Goal: Task Accomplishment & Management: Complete application form

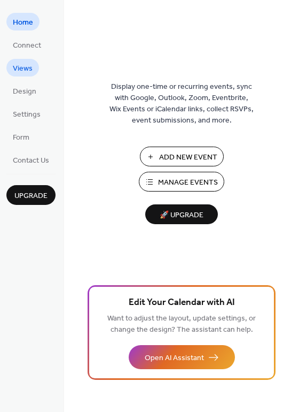
click at [38, 69] on link "Views" at bounding box center [22, 68] width 33 height 18
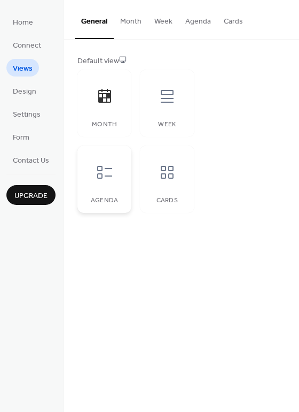
click at [115, 175] on div at bounding box center [105, 172] width 32 height 32
click at [110, 172] on icon at bounding box center [104, 172] width 17 height 17
click at [161, 117] on div "Week" at bounding box center [167, 103] width 54 height 67
click at [161, 199] on div "Cards" at bounding box center [167, 200] width 33 height 7
click at [30, 93] on span "Design" at bounding box center [25, 91] width 24 height 11
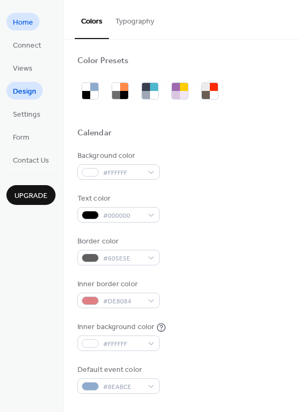
click at [28, 25] on span "Home" at bounding box center [23, 22] width 20 height 11
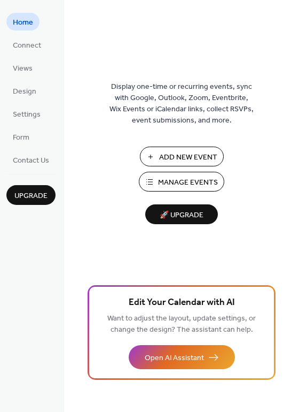
click at [197, 179] on span "Manage Events" at bounding box center [188, 182] width 60 height 11
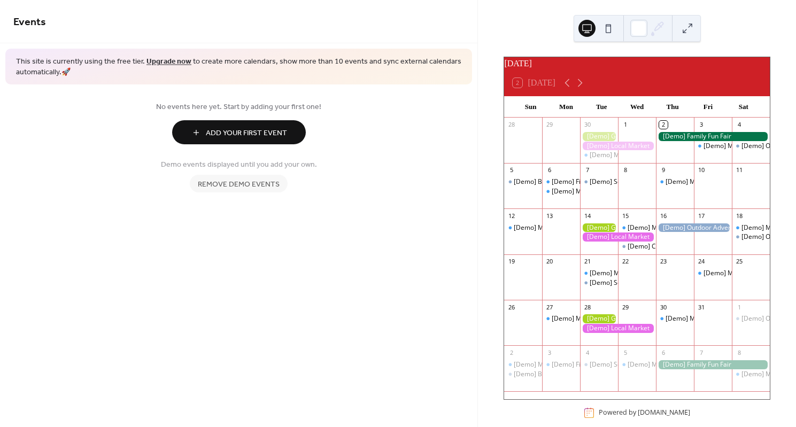
click at [241, 139] on span "Add Your First Event" at bounding box center [246, 133] width 81 height 11
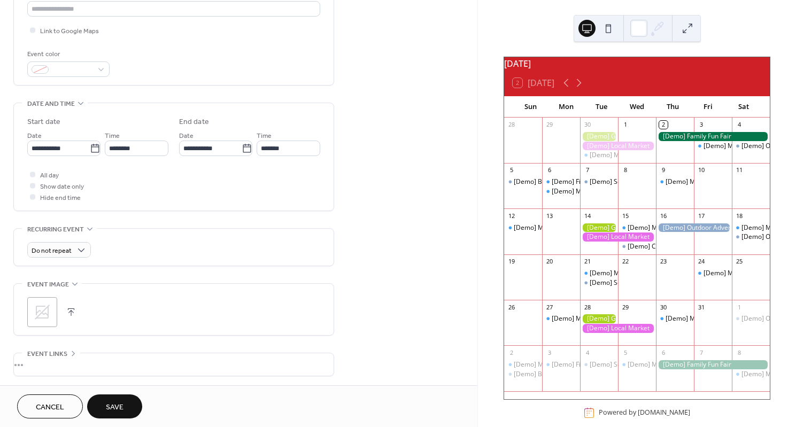
scroll to position [229, 0]
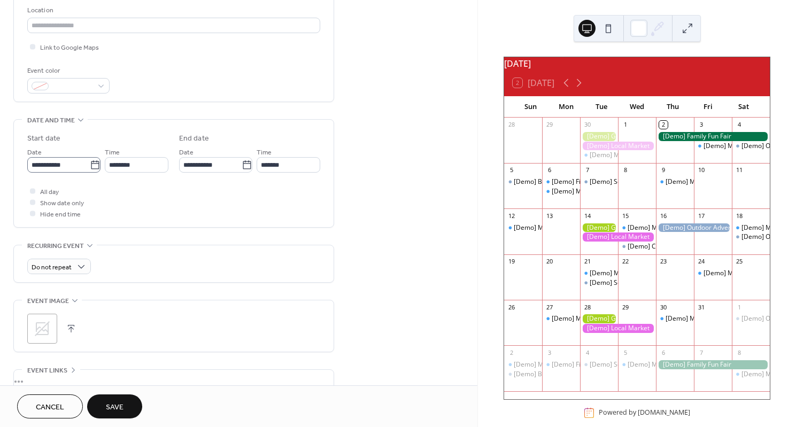
type input "**********"
click at [83, 171] on input "**********" at bounding box center [58, 165] width 63 height 16
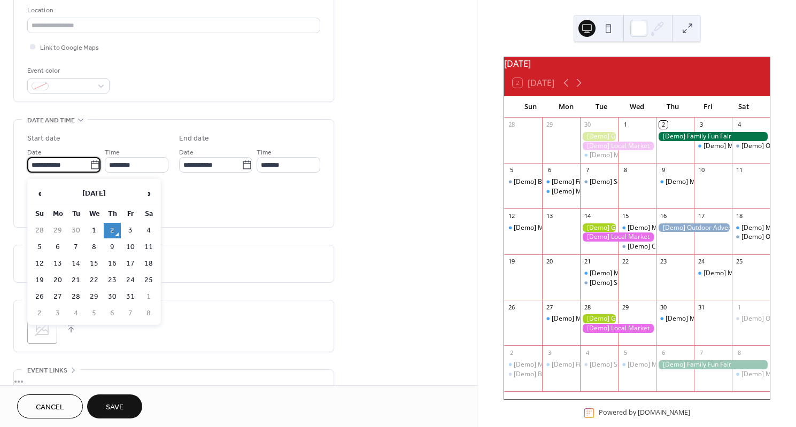
click at [110, 232] on td "2" at bounding box center [112, 231] width 17 height 16
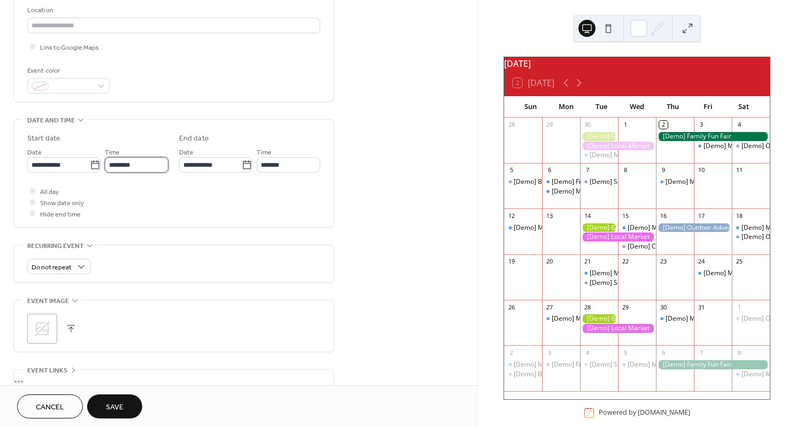
click at [145, 170] on input "********" at bounding box center [137, 165] width 64 height 16
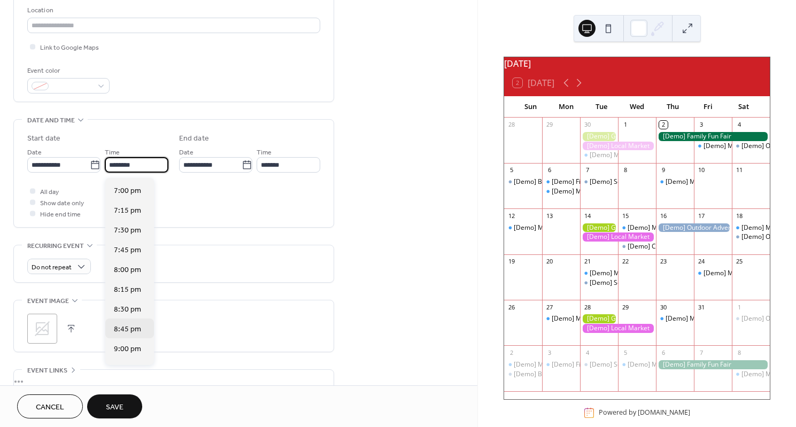
scroll to position [1520, 0]
click at [132, 292] on span "8:30 pm" at bounding box center [127, 291] width 27 height 11
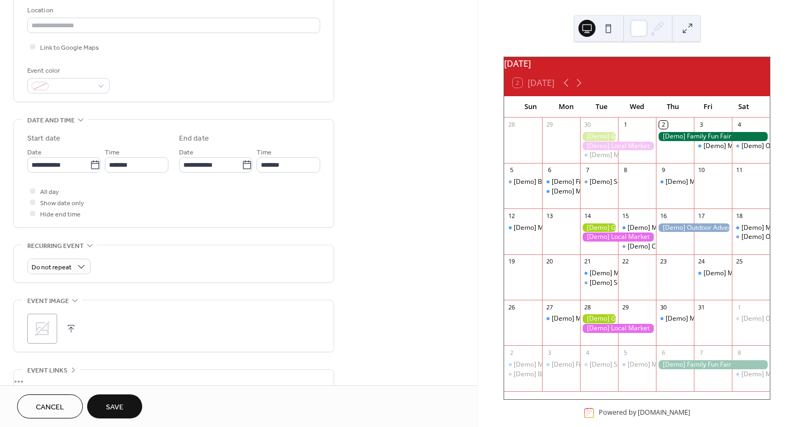
type input "*******"
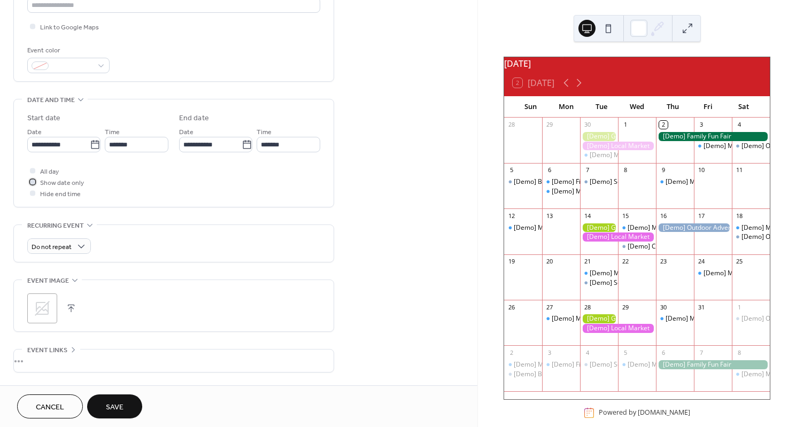
click at [34, 184] on div at bounding box center [32, 181] width 5 height 5
click at [30, 184] on div at bounding box center [32, 181] width 5 height 5
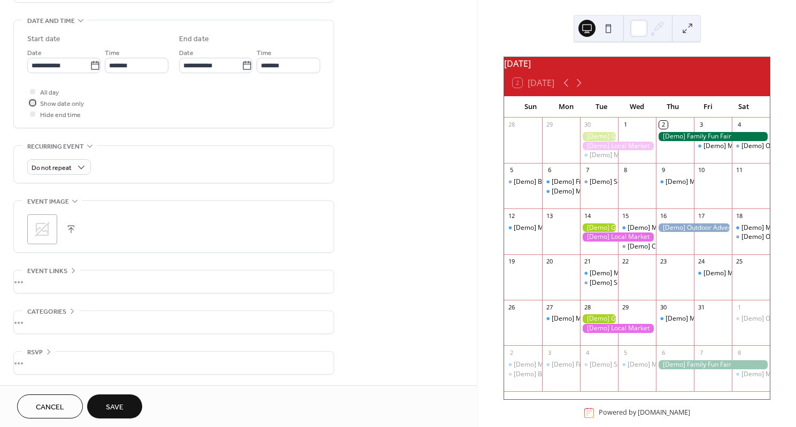
scroll to position [332, 0]
click at [56, 282] on div "•••" at bounding box center [174, 282] width 320 height 22
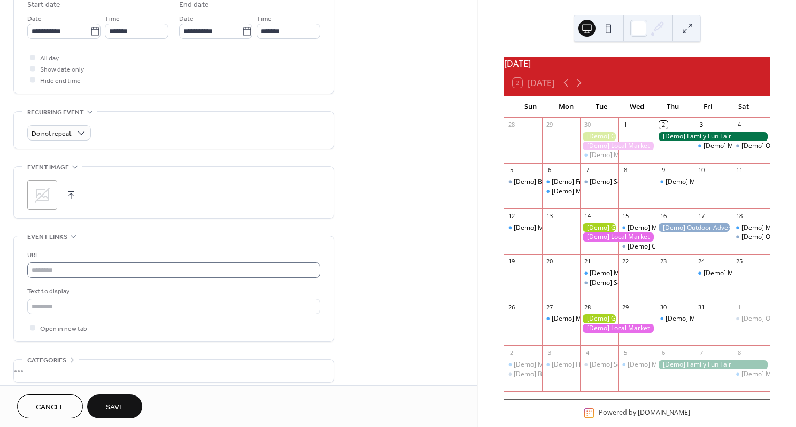
scroll to position [388, 0]
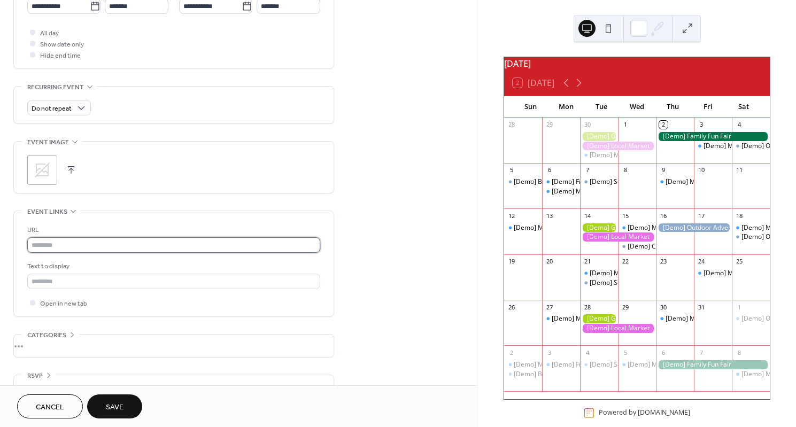
click at [74, 246] on input "text" at bounding box center [173, 245] width 293 height 16
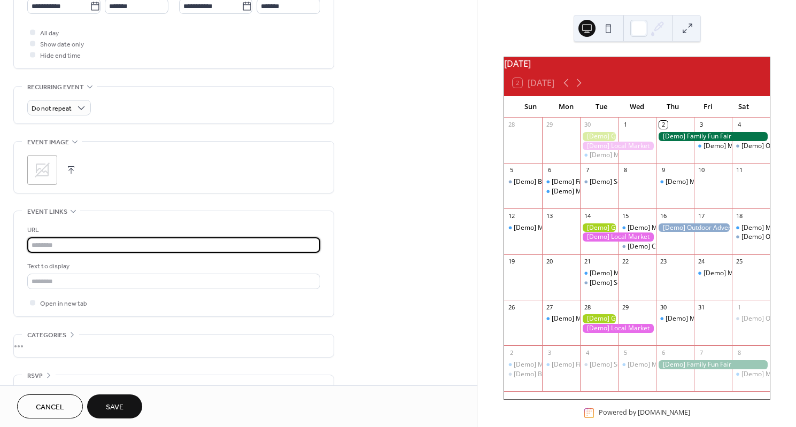
paste input "**********"
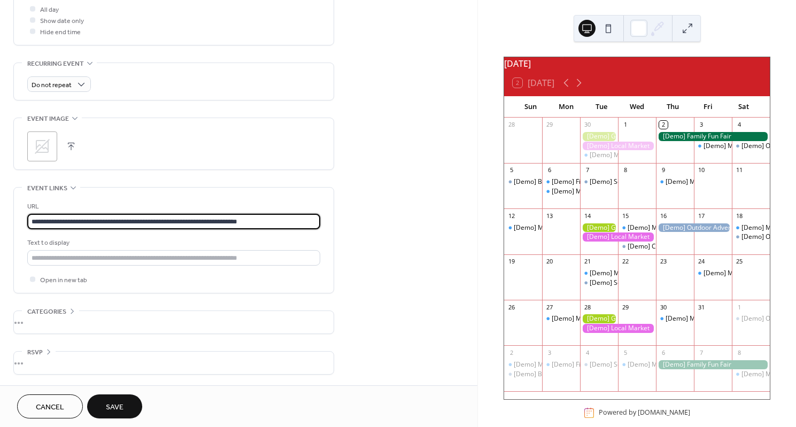
scroll to position [417, 0]
type input "**********"
click at [76, 363] on div "•••" at bounding box center [174, 363] width 320 height 22
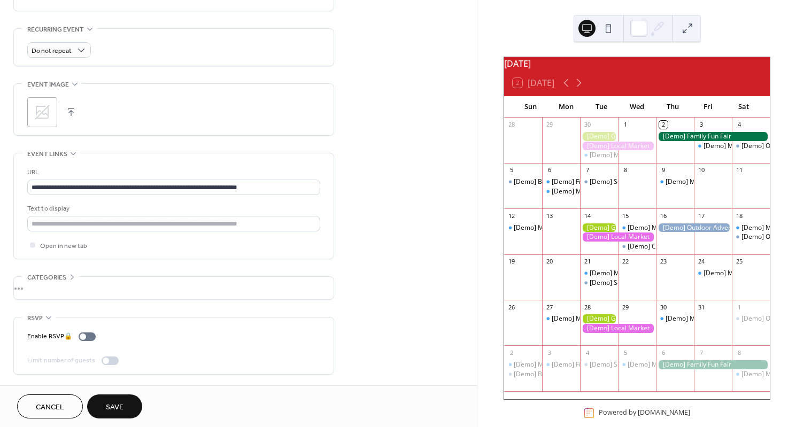
scroll to position [451, 0]
click at [111, 402] on span "Save" at bounding box center [115, 407] width 18 height 11
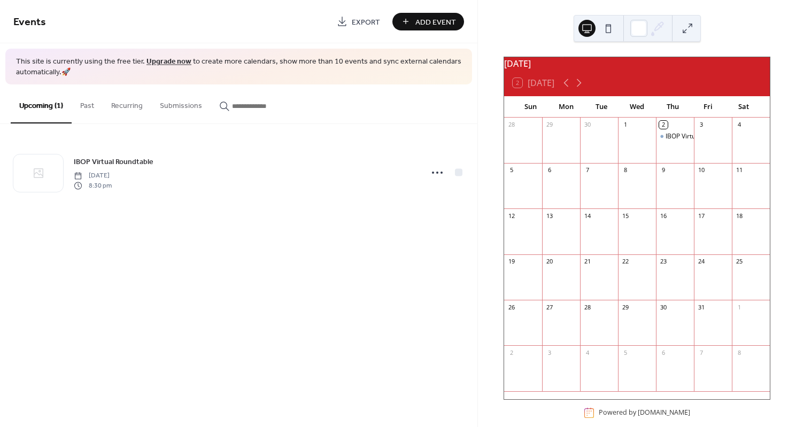
click at [608, 33] on button at bounding box center [608, 28] width 17 height 17
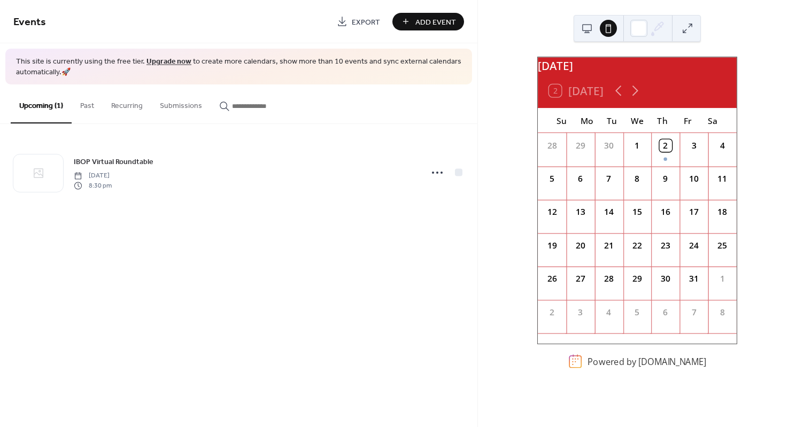
click at [587, 33] on button at bounding box center [587, 28] width 17 height 17
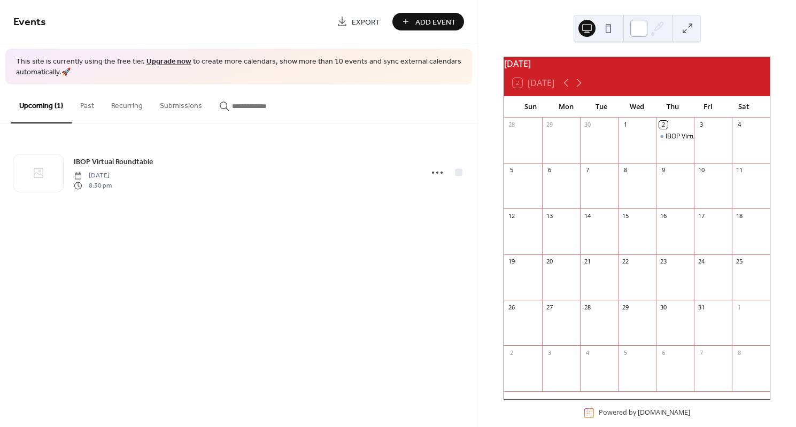
click at [644, 29] on div at bounding box center [638, 28] width 17 height 17
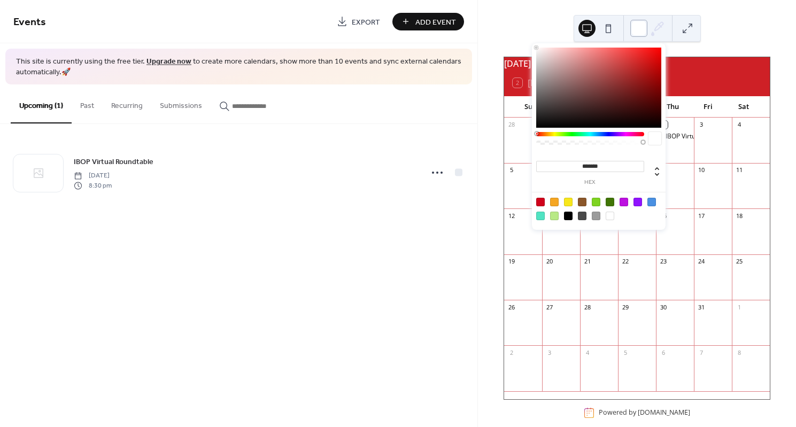
click at [644, 29] on div at bounding box center [638, 28] width 17 height 17
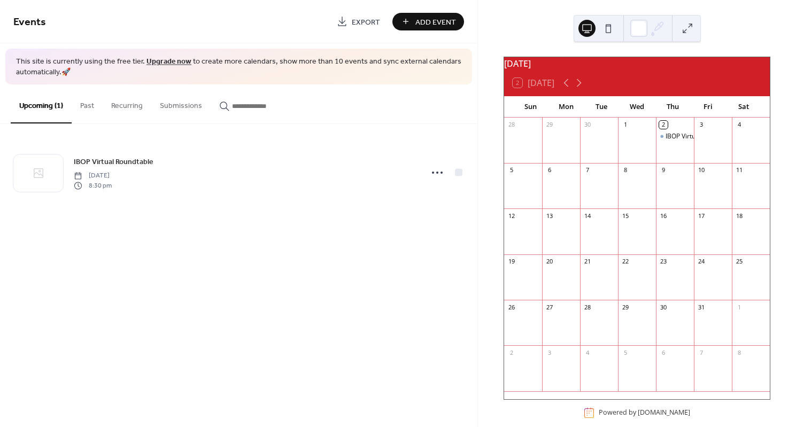
click at [444, 19] on span "Add Event" at bounding box center [435, 22] width 41 height 11
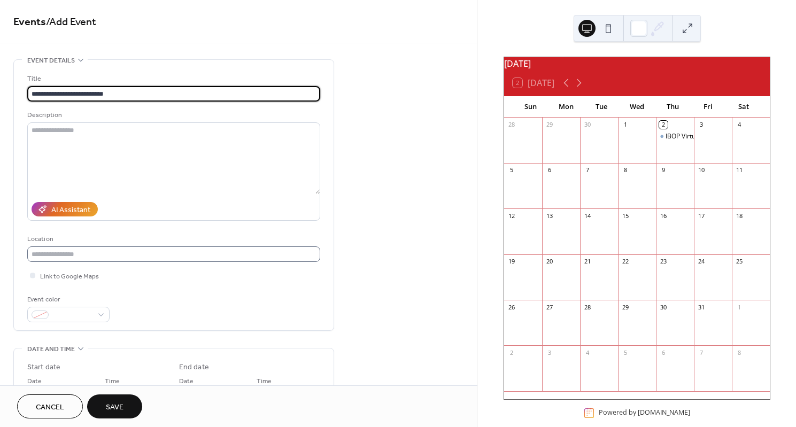
scroll to position [43, 0]
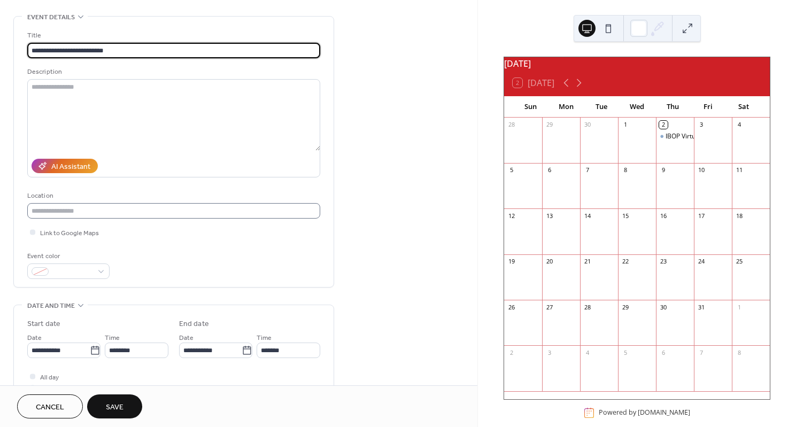
type input "**********"
click at [133, 214] on input "text" at bounding box center [173, 211] width 293 height 16
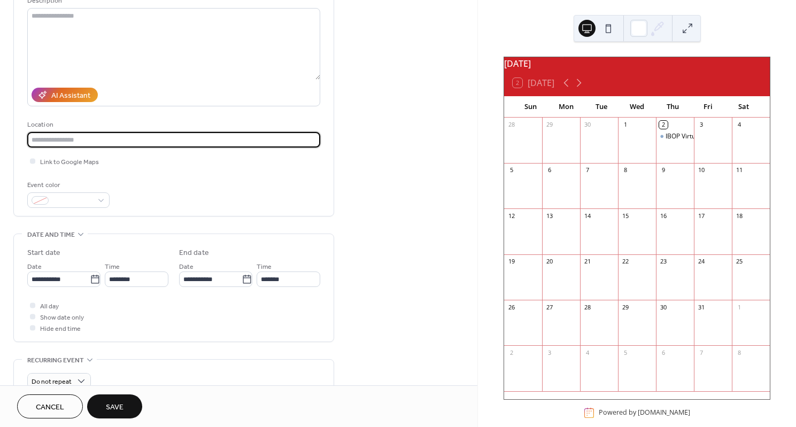
scroll to position [136, 0]
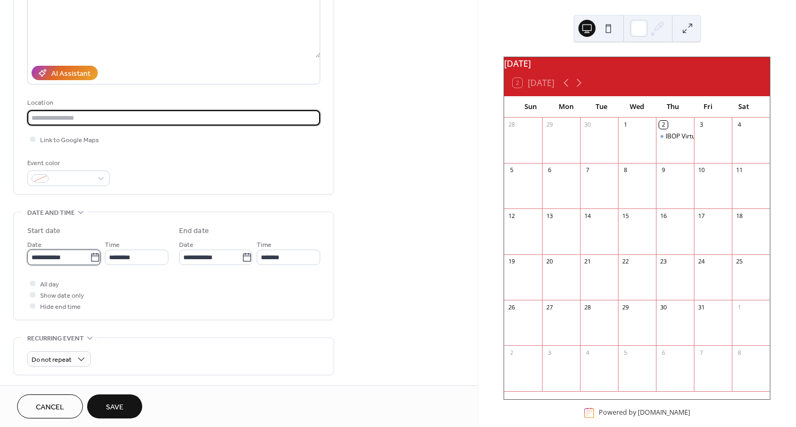
click at [72, 265] on input "**********" at bounding box center [58, 258] width 63 height 16
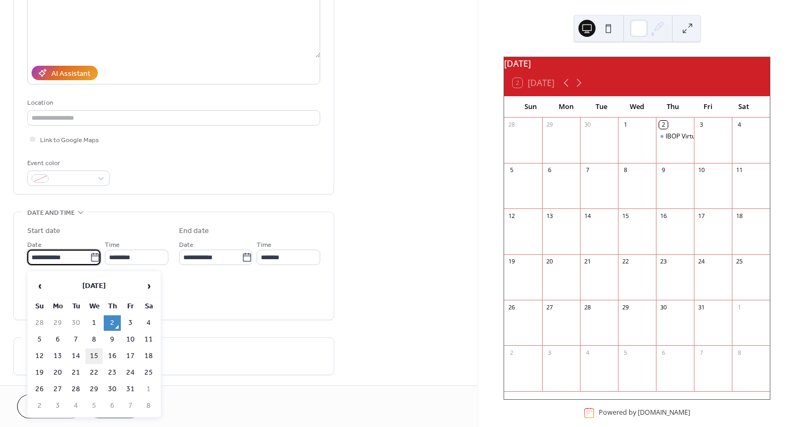
click at [98, 353] on td "15" at bounding box center [94, 357] width 17 height 16
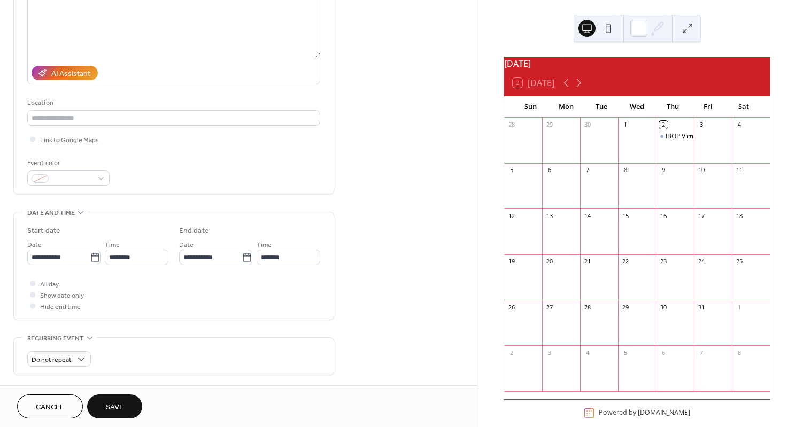
type input "**********"
click at [220, 265] on input "**********" at bounding box center [210, 258] width 63 height 16
click at [284, 358] on td "17" at bounding box center [282, 357] width 17 height 16
type input "**********"
click at [36, 289] on div at bounding box center [32, 283] width 11 height 11
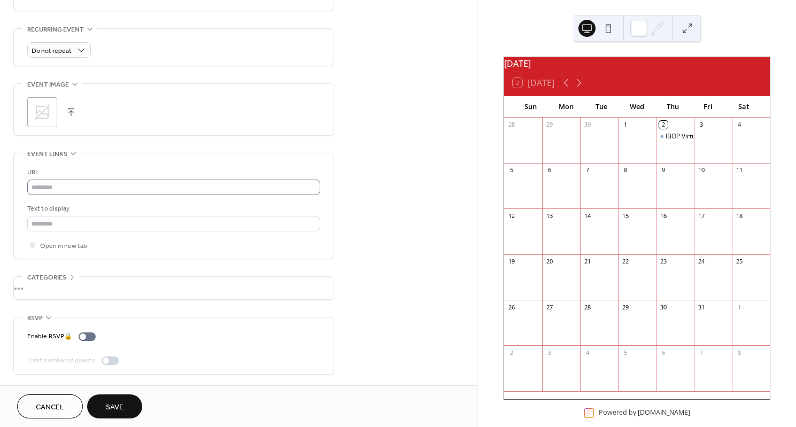
scroll to position [451, 0]
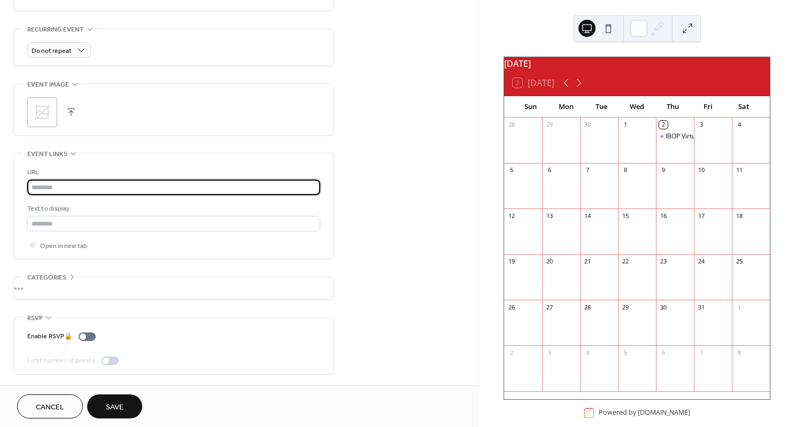
click at [61, 187] on input "text" at bounding box center [173, 188] width 293 height 16
paste input "**********"
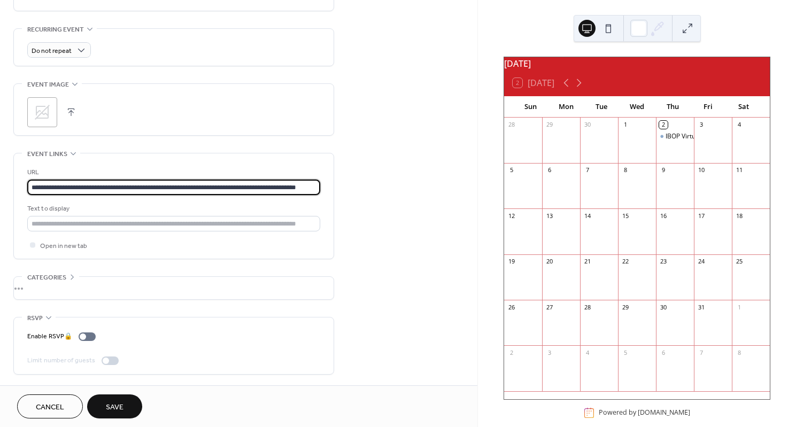
type input "**********"
click at [351, 224] on div "**********" at bounding box center [239, 0] width 478 height 772
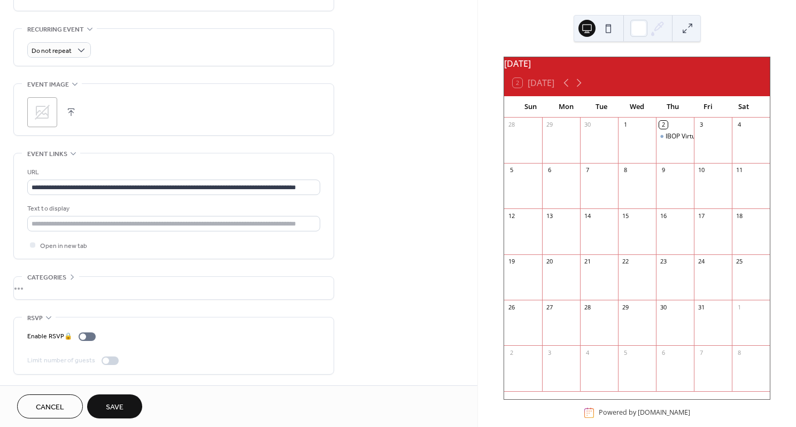
click at [115, 406] on span "Save" at bounding box center [115, 407] width 18 height 11
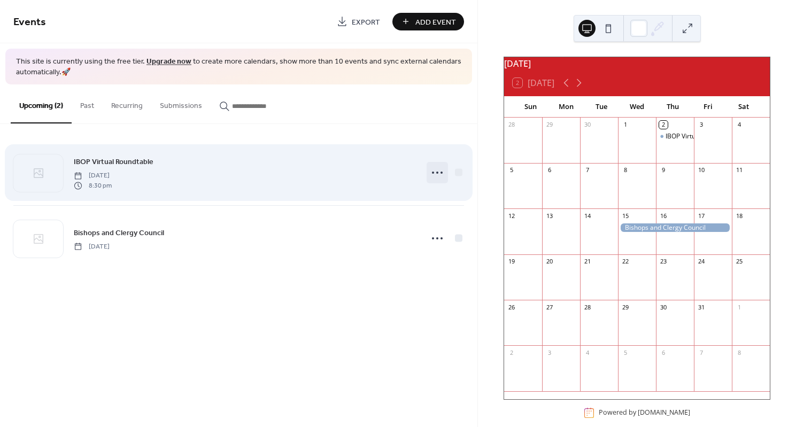
click at [440, 173] on icon at bounding box center [437, 172] width 17 height 17
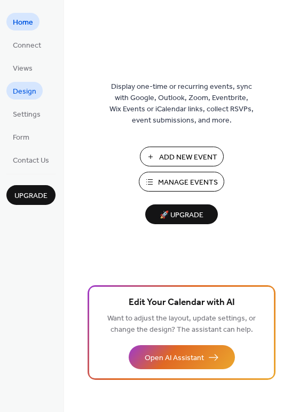
click at [36, 88] on link "Design" at bounding box center [24, 91] width 36 height 18
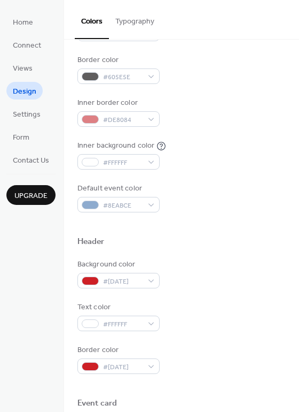
scroll to position [135, 0]
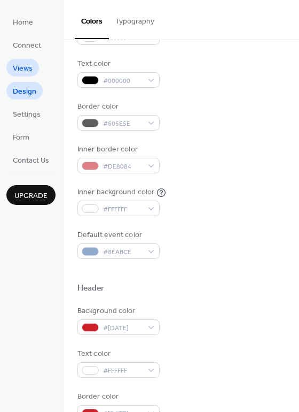
click at [28, 71] on span "Views" at bounding box center [23, 68] width 20 height 11
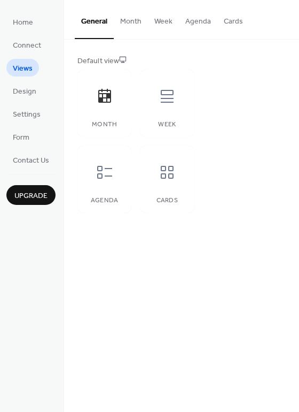
click at [138, 25] on button "Month" at bounding box center [131, 19] width 34 height 38
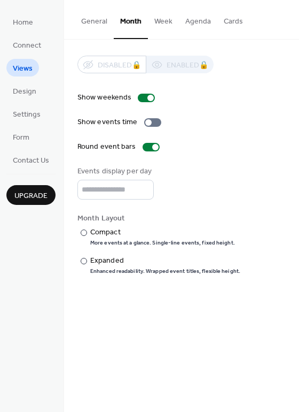
click at [163, 27] on button "Week" at bounding box center [163, 19] width 31 height 38
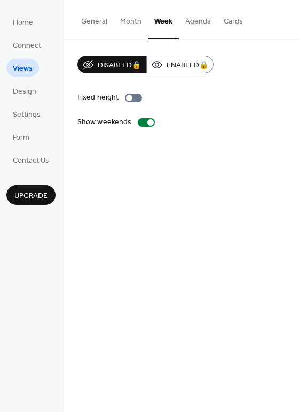
click at [191, 27] on button "Agenda" at bounding box center [198, 19] width 39 height 38
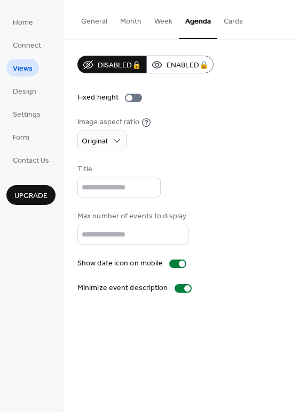
click at [101, 26] on button "General" at bounding box center [94, 19] width 39 height 38
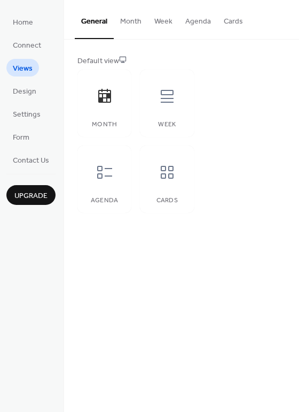
click at [131, 26] on button "Month" at bounding box center [131, 19] width 34 height 38
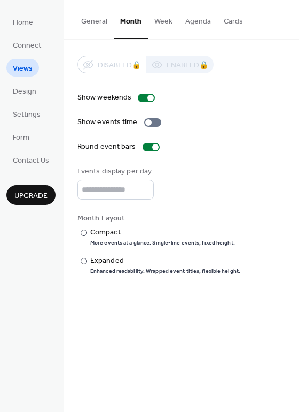
click at [165, 21] on button "Week" at bounding box center [163, 19] width 31 height 38
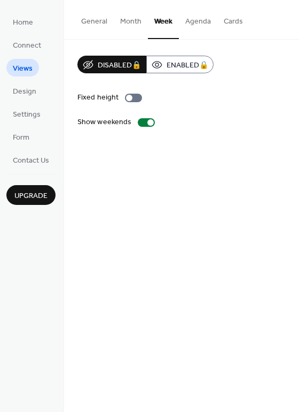
click at [200, 22] on button "Agenda" at bounding box center [198, 19] width 39 height 38
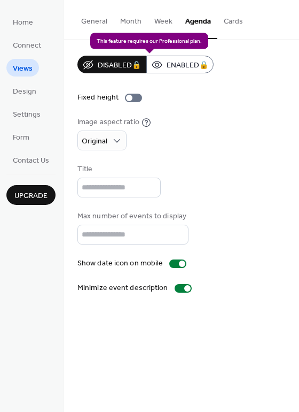
click at [177, 65] on div "Disabled 🔒 Enabled 🔒" at bounding box center [146, 65] width 136 height 18
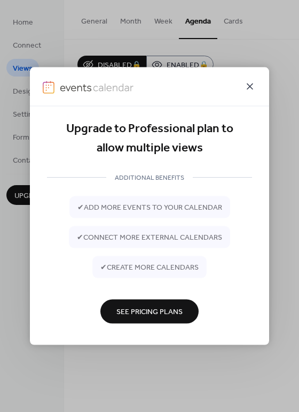
click at [250, 84] on icon at bounding box center [250, 86] width 13 height 13
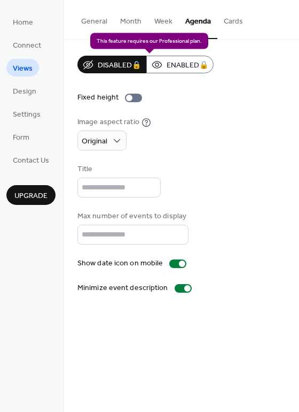
click at [167, 65] on div "Disabled 🔒 Enabled 🔒" at bounding box center [146, 65] width 136 height 18
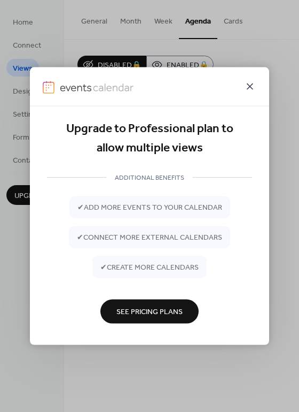
click at [247, 87] on icon at bounding box center [250, 86] width 13 height 13
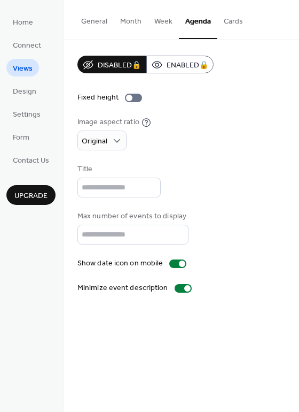
click at [224, 19] on button "Cards" at bounding box center [234, 19] width 32 height 38
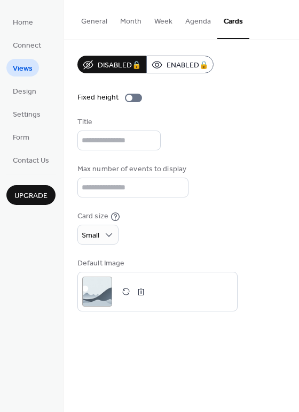
click at [189, 24] on button "Agenda" at bounding box center [198, 19] width 39 height 38
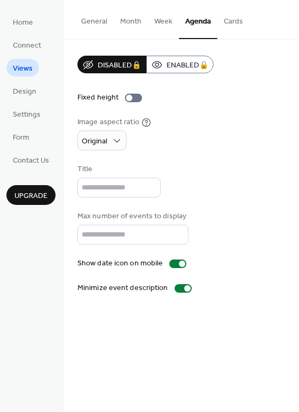
click at [156, 27] on button "Week" at bounding box center [163, 19] width 31 height 38
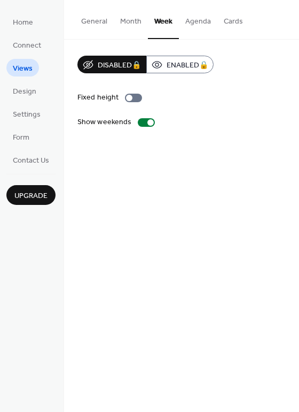
click at [130, 25] on button "Month" at bounding box center [131, 19] width 34 height 38
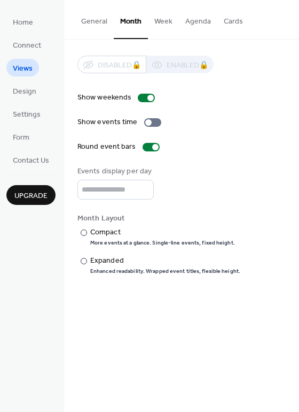
click at [100, 19] on button "General" at bounding box center [94, 19] width 39 height 38
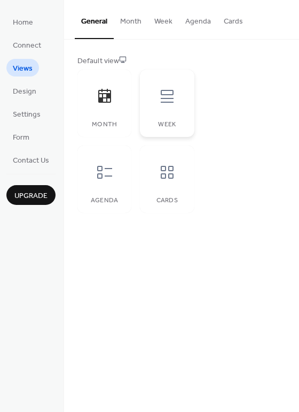
click at [158, 109] on div at bounding box center [167, 96] width 32 height 32
click at [112, 170] on icon at bounding box center [104, 172] width 17 height 17
click at [157, 174] on div at bounding box center [167, 172] width 32 height 32
click at [100, 177] on icon at bounding box center [104, 172] width 17 height 17
